Goal: Information Seeking & Learning: Find specific fact

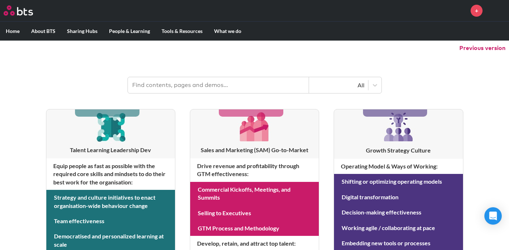
scroll to position [72, 0]
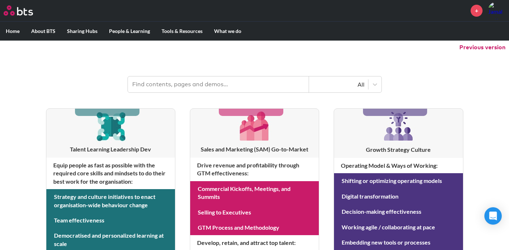
click at [160, 75] on header "All" at bounding box center [254, 81] width 509 height 38
click at [159, 83] on input "text" at bounding box center [218, 84] width 181 height 16
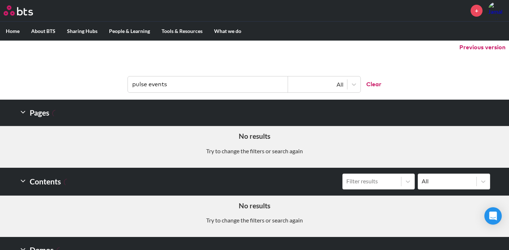
drag, startPoint x: 146, startPoint y: 86, endPoint x: 214, endPoint y: 91, distance: 67.5
click at [214, 91] on input "pulse events" at bounding box center [208, 84] width 160 height 16
type input "pulse"
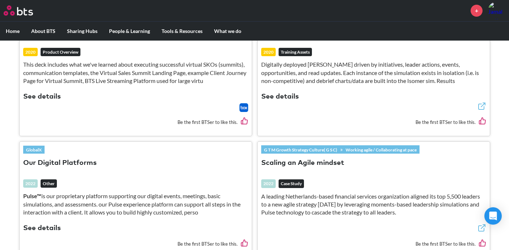
scroll to position [398, 0]
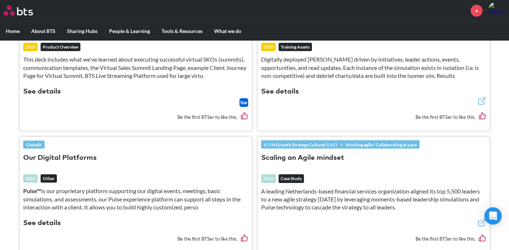
click at [48, 218] on button "See details" at bounding box center [42, 223] width 38 height 10
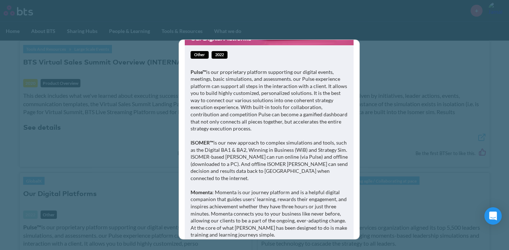
scroll to position [1, 0]
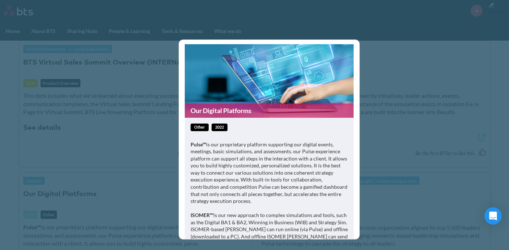
click at [379, 46] on div "Our Digital Platforms other 2022 Pulse™ is our proprietary platform supporting …" at bounding box center [254, 125] width 509 height 250
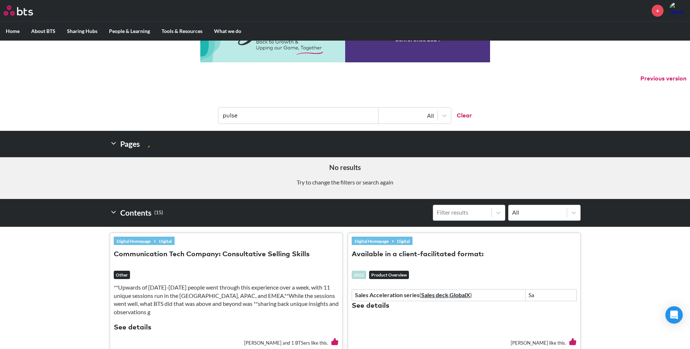
scroll to position [145, 0]
